Goal: Task Accomplishment & Management: Complete application form

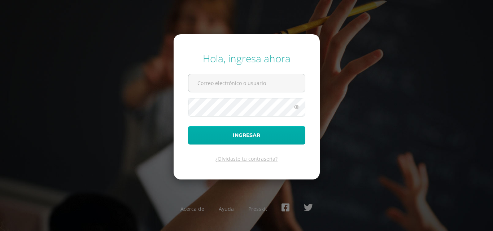
type input "[EMAIL_ADDRESS][DOMAIN_NAME]"
click at [265, 142] on button "Ingresar" at bounding box center [246, 135] width 117 height 18
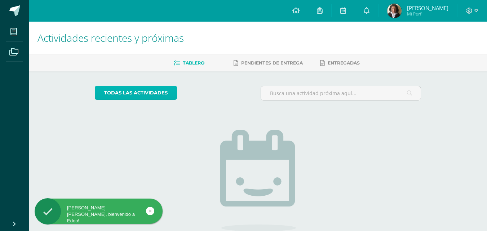
click at [126, 95] on link "todas las Actividades" at bounding box center [136, 93] width 82 height 14
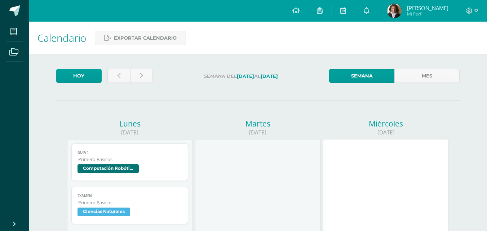
click at [143, 167] on span "Computación Robótica" at bounding box center [130, 170] width 105 height 10
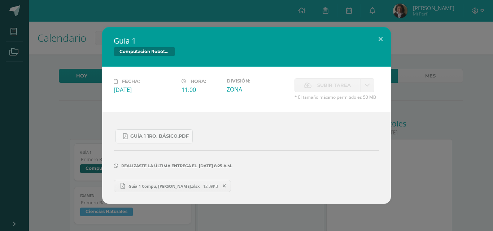
click at [166, 185] on span "Guia 1 Compu, Mijahili Laines.xlsx" at bounding box center [164, 186] width 78 height 5
click at [145, 135] on span "Guía 1 1ro. Básico.pdf" at bounding box center [159, 136] width 58 height 6
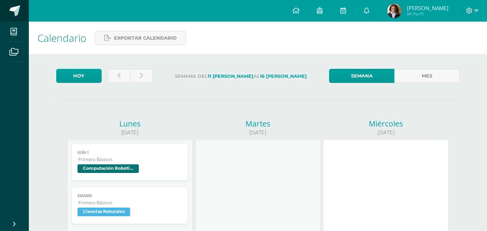
click at [5, 20] on link at bounding box center [14, 11] width 29 height 22
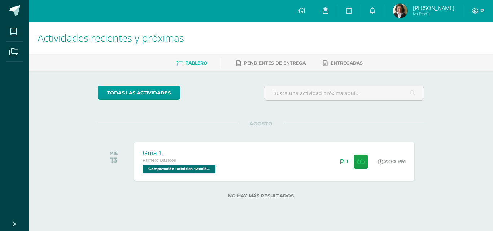
drag, startPoint x: 287, startPoint y: 164, endPoint x: 291, endPoint y: 164, distance: 4.0
click at [287, 164] on div "Guía 1 Primero Básicos Computación Robótica 'Sección Única' 2:00 PM 1 Guía 1" at bounding box center [274, 161] width 280 height 39
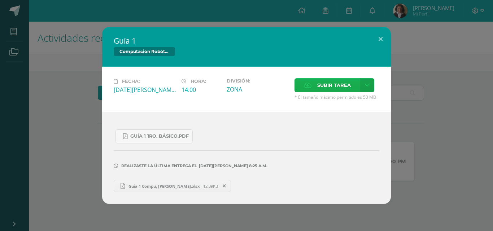
click at [310, 82] on label "Subir tarea" at bounding box center [327, 85] width 66 height 14
click at [0, 0] on input "Subir tarea" at bounding box center [0, 0] width 0 height 0
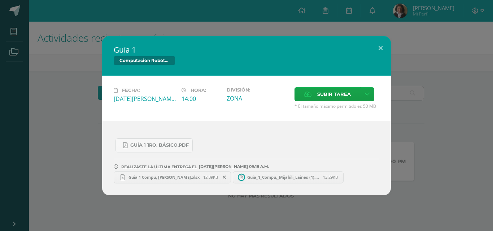
click at [272, 181] on link "Guia_1_Compu,_Mijahili_Laines (1).5.xlsx 13.29KB" at bounding box center [288, 177] width 111 height 12
